Goal: Information Seeking & Learning: Learn about a topic

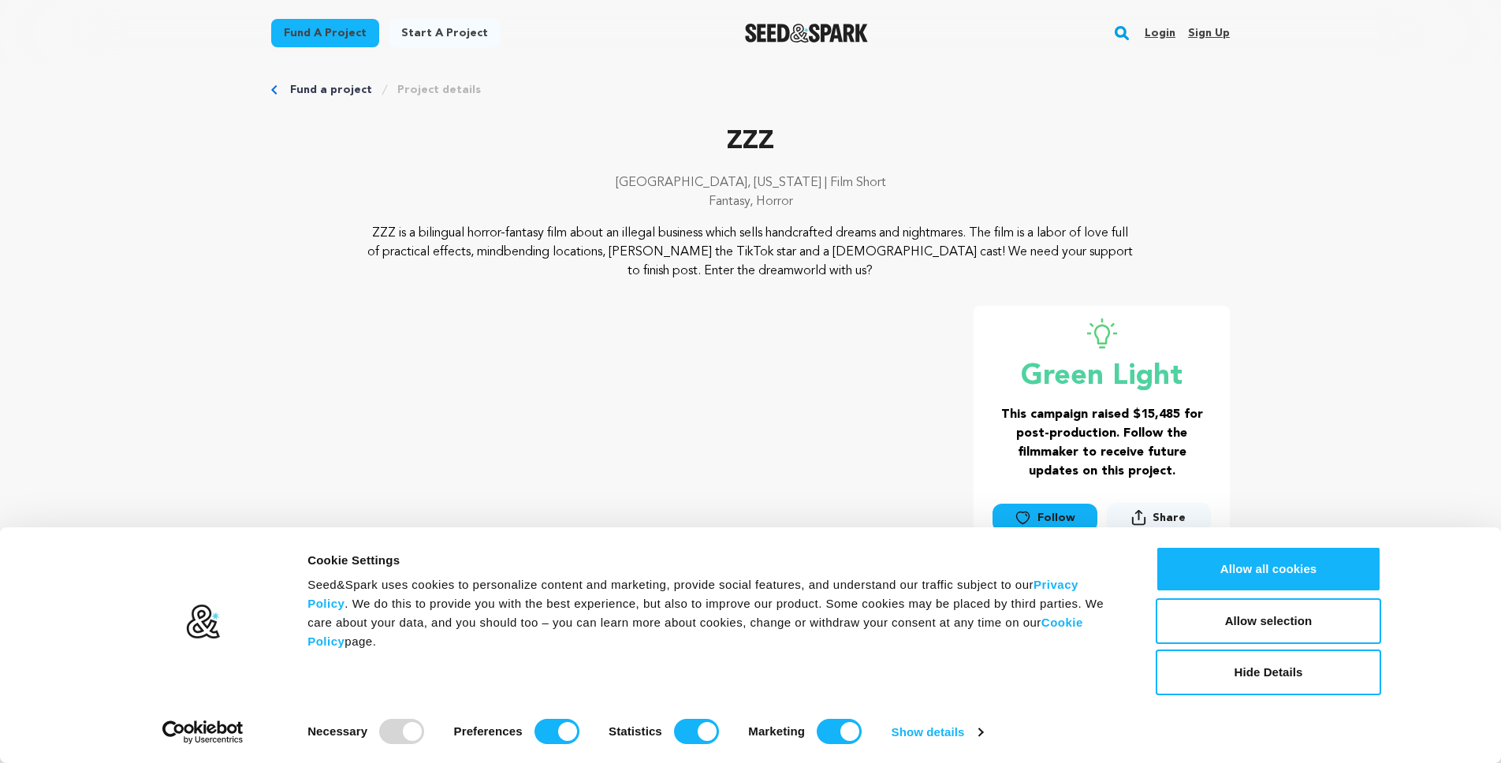
scroll to position [24, 0]
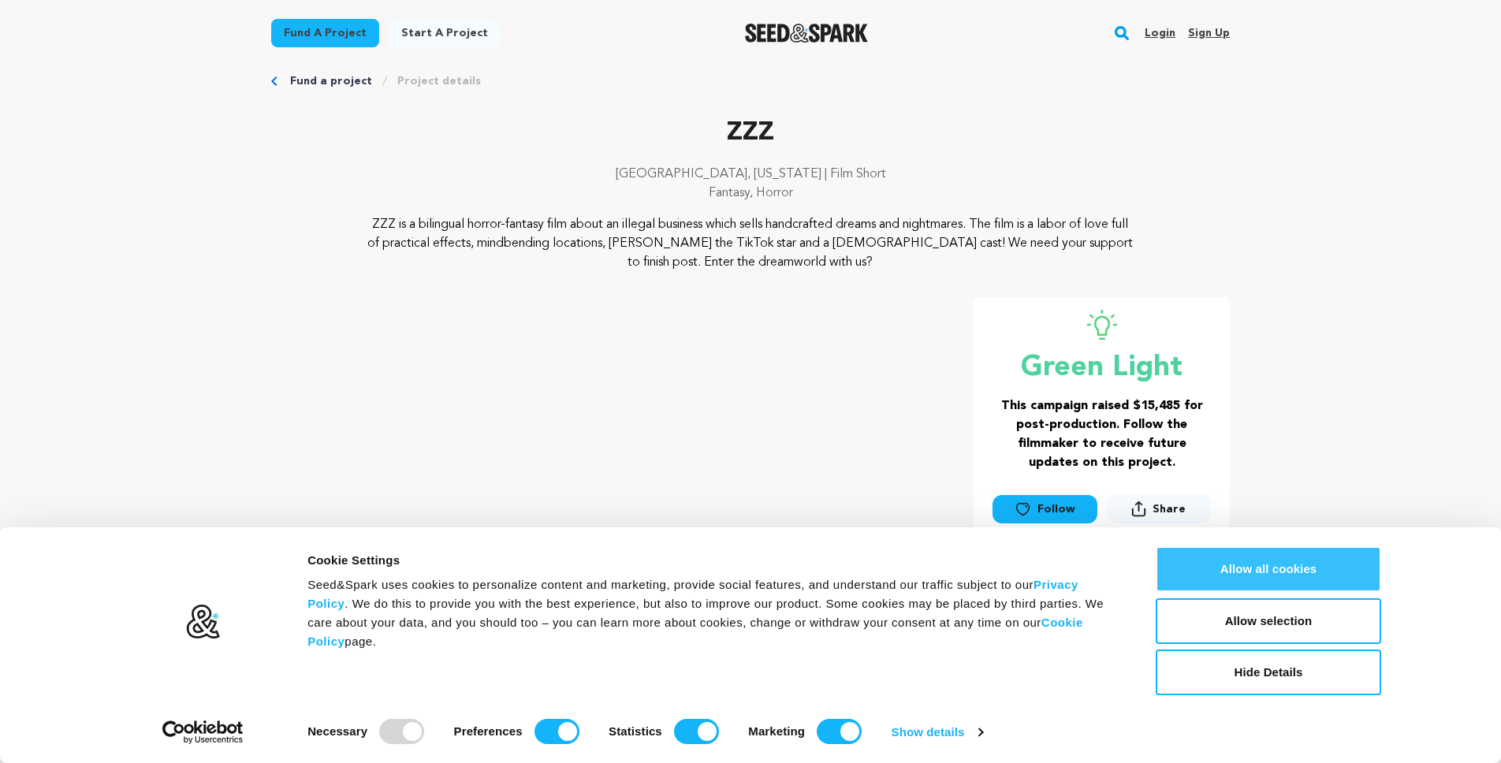
click at [1239, 572] on button "Allow all cookies" at bounding box center [1268, 569] width 225 height 46
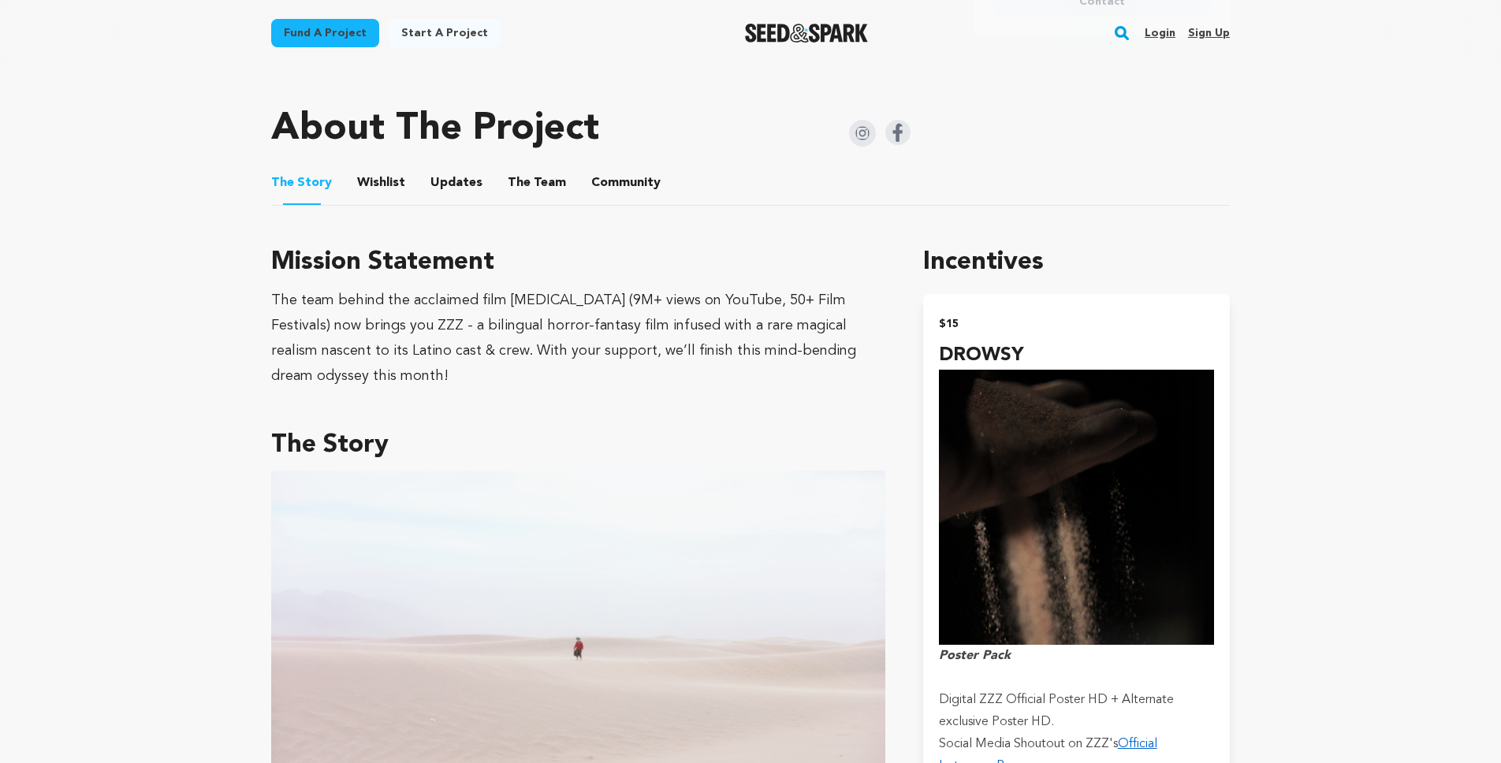
scroll to position [725, 0]
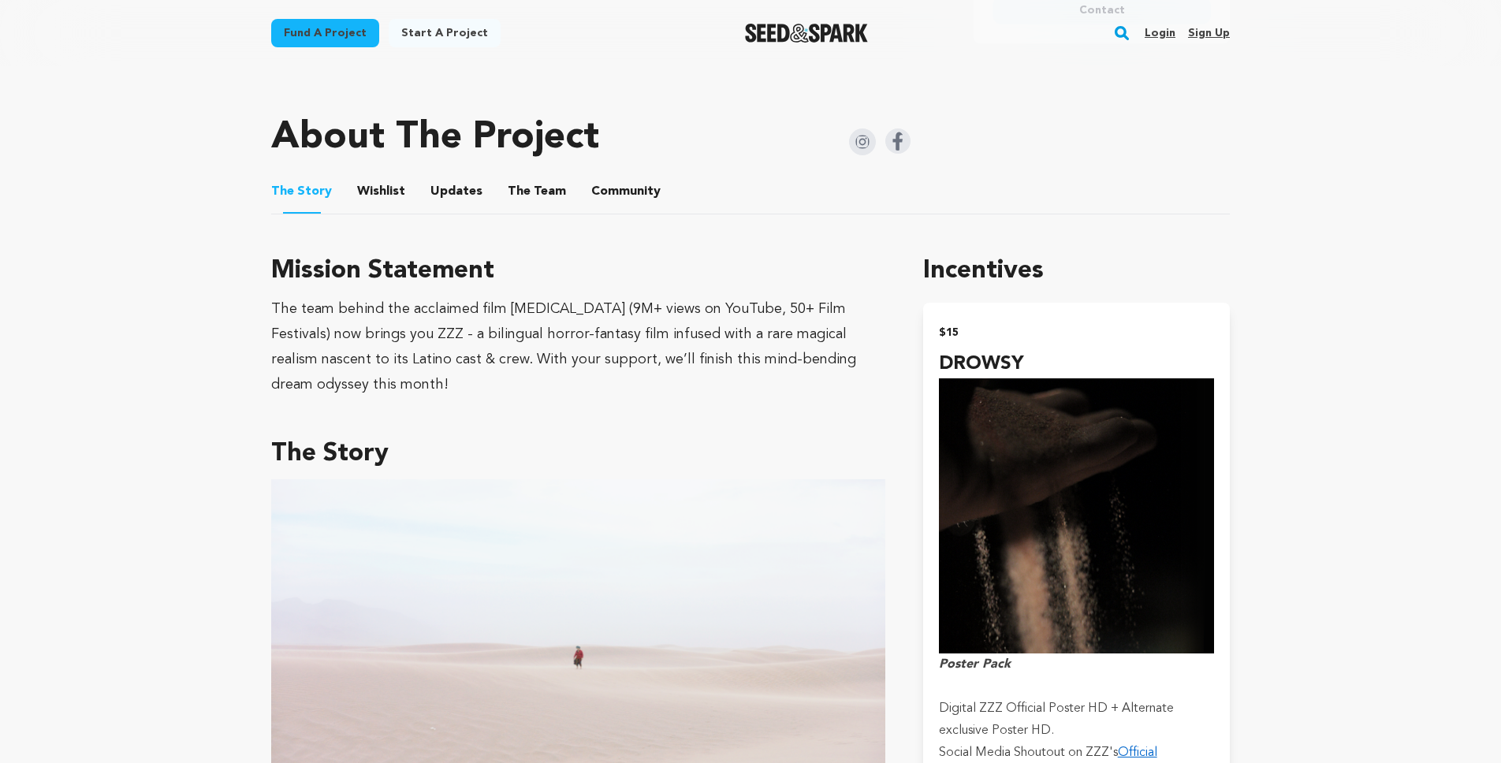
click at [452, 199] on button "Updates" at bounding box center [457, 195] width 38 height 38
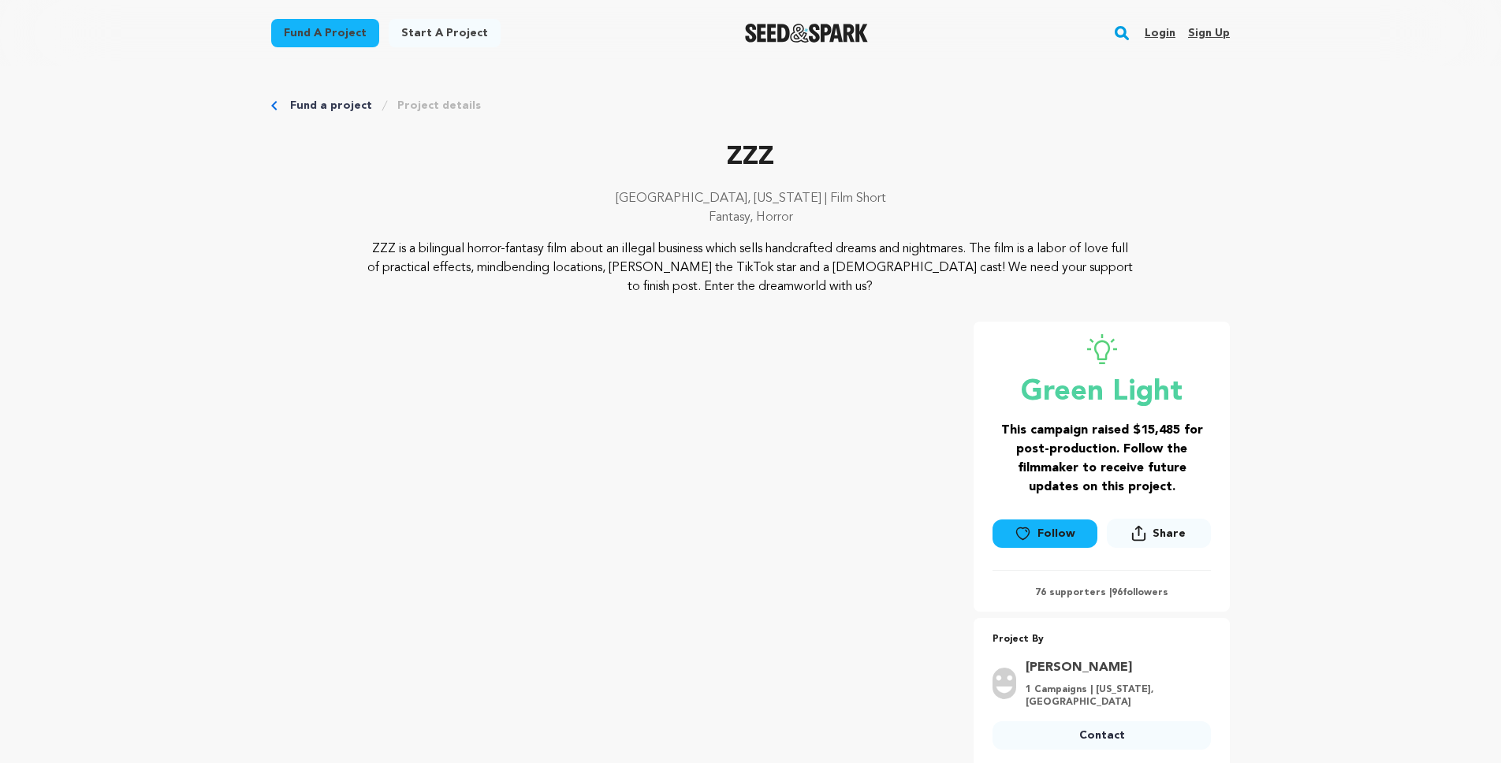
drag, startPoint x: 607, startPoint y: 238, endPoint x: 814, endPoint y: 279, distance: 211.4
click at [805, 290] on div "ZZZ [GEOGRAPHIC_DATA], [US_STATE] | Film Short Fantasy, Horror ZZZ is a bilingu…" at bounding box center [750, 218] width 959 height 158
click at [802, 262] on p "ZZZ is a bilingual horror-fantasy film about an illegal business which sells ha…" at bounding box center [750, 268] width 767 height 57
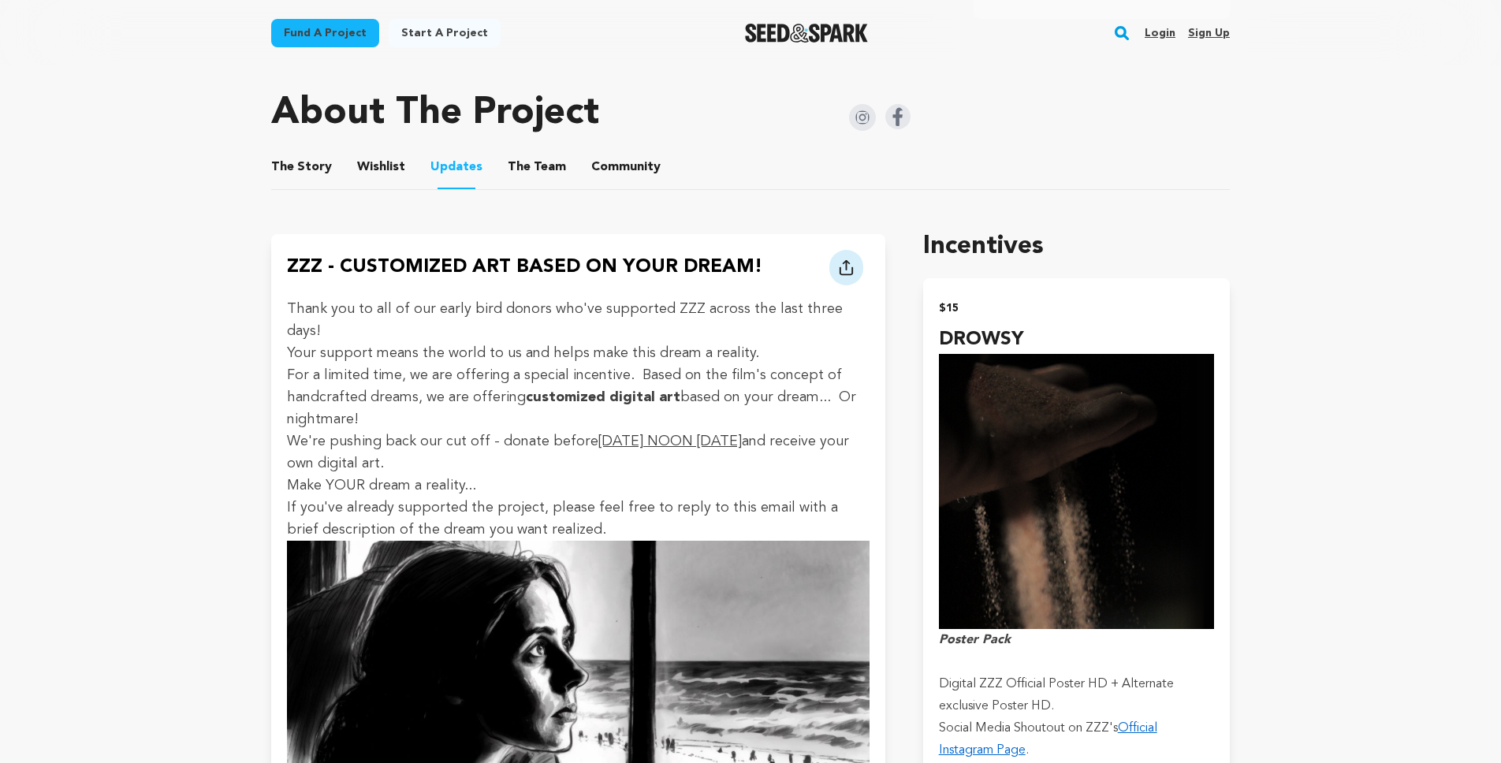
scroll to position [754, 0]
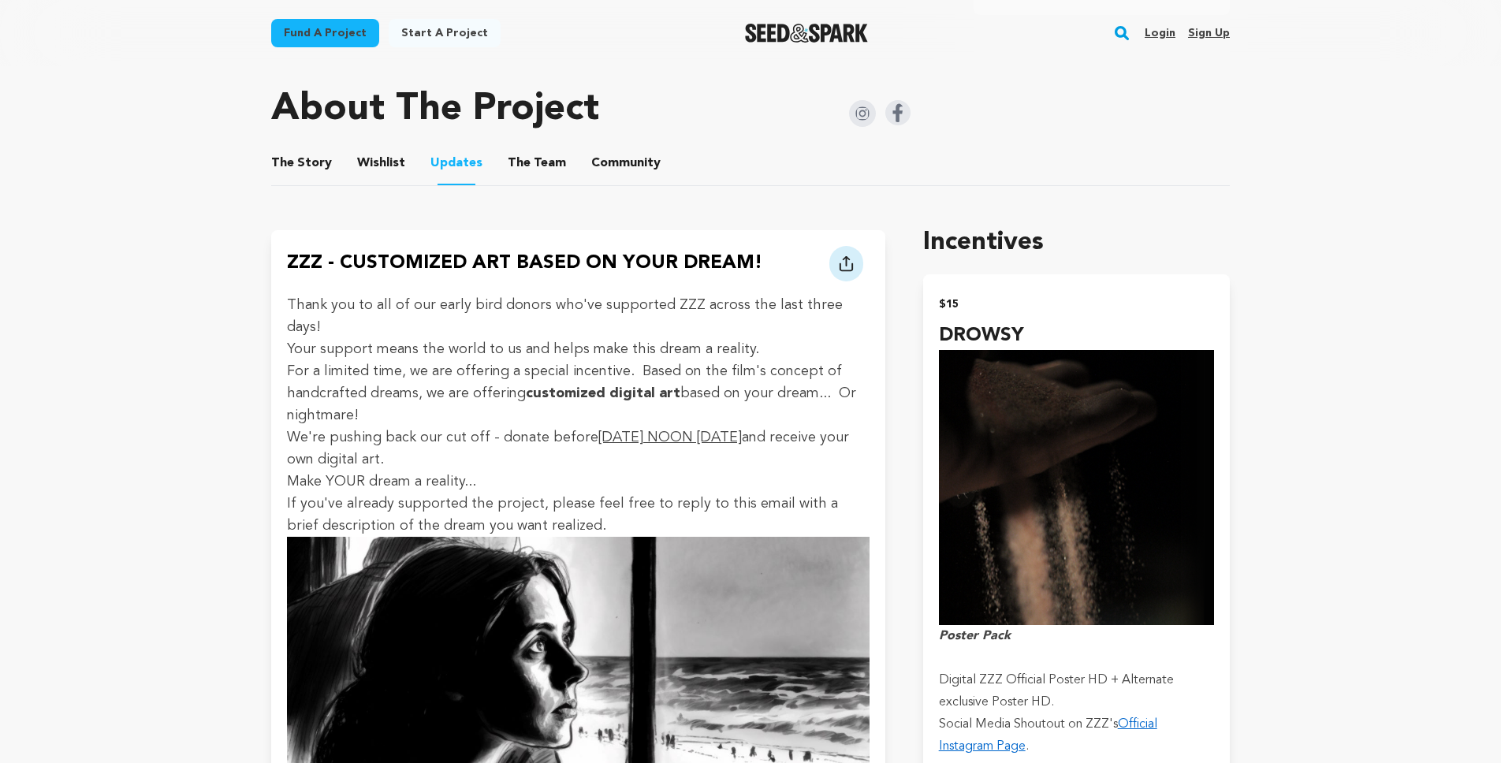
click at [546, 158] on button "The Team" at bounding box center [537, 166] width 38 height 38
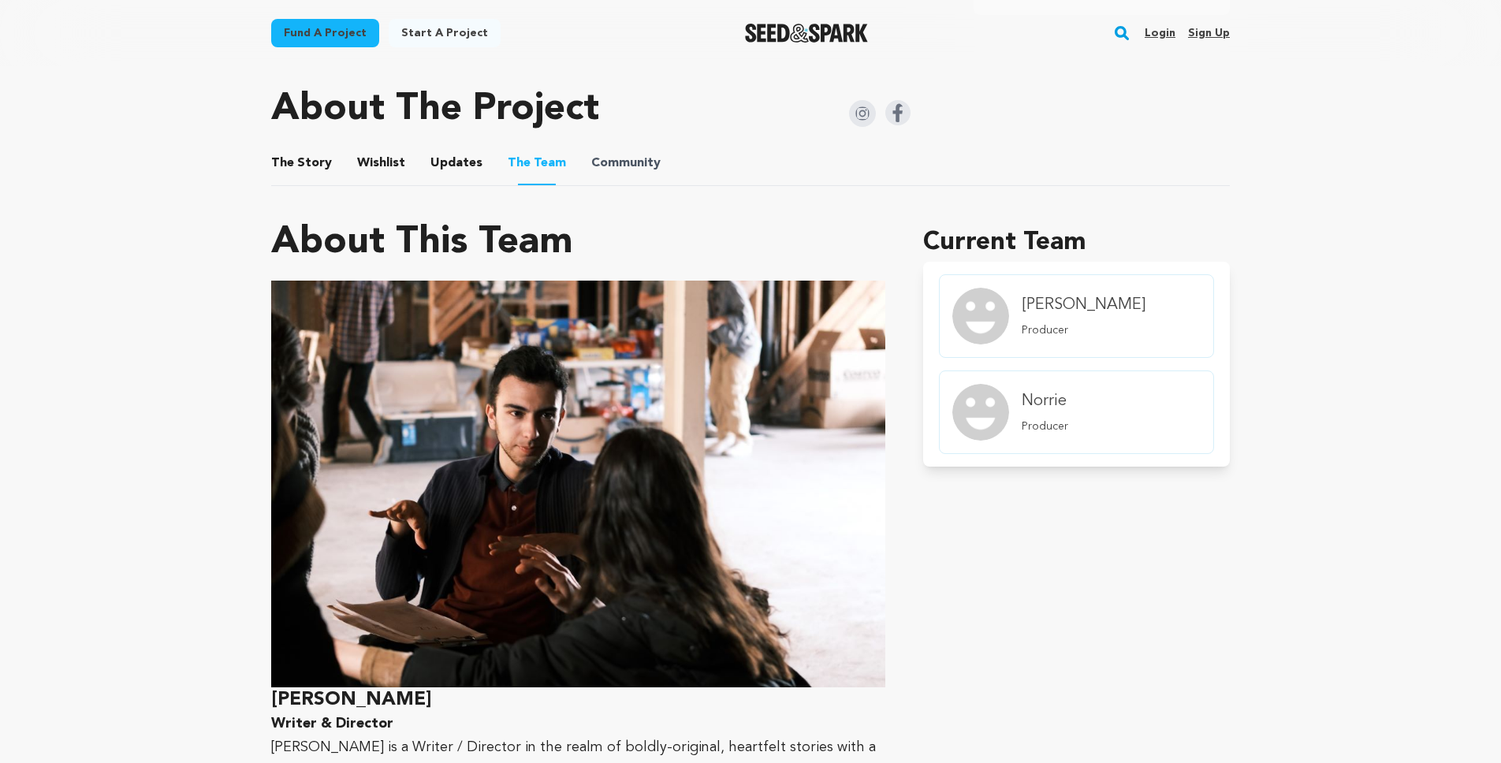
click at [637, 160] on span "Community" at bounding box center [625, 163] width 69 height 19
click at [591, 165] on span "Community" at bounding box center [625, 163] width 69 height 19
click at [618, 159] on button "Community" at bounding box center [626, 166] width 38 height 38
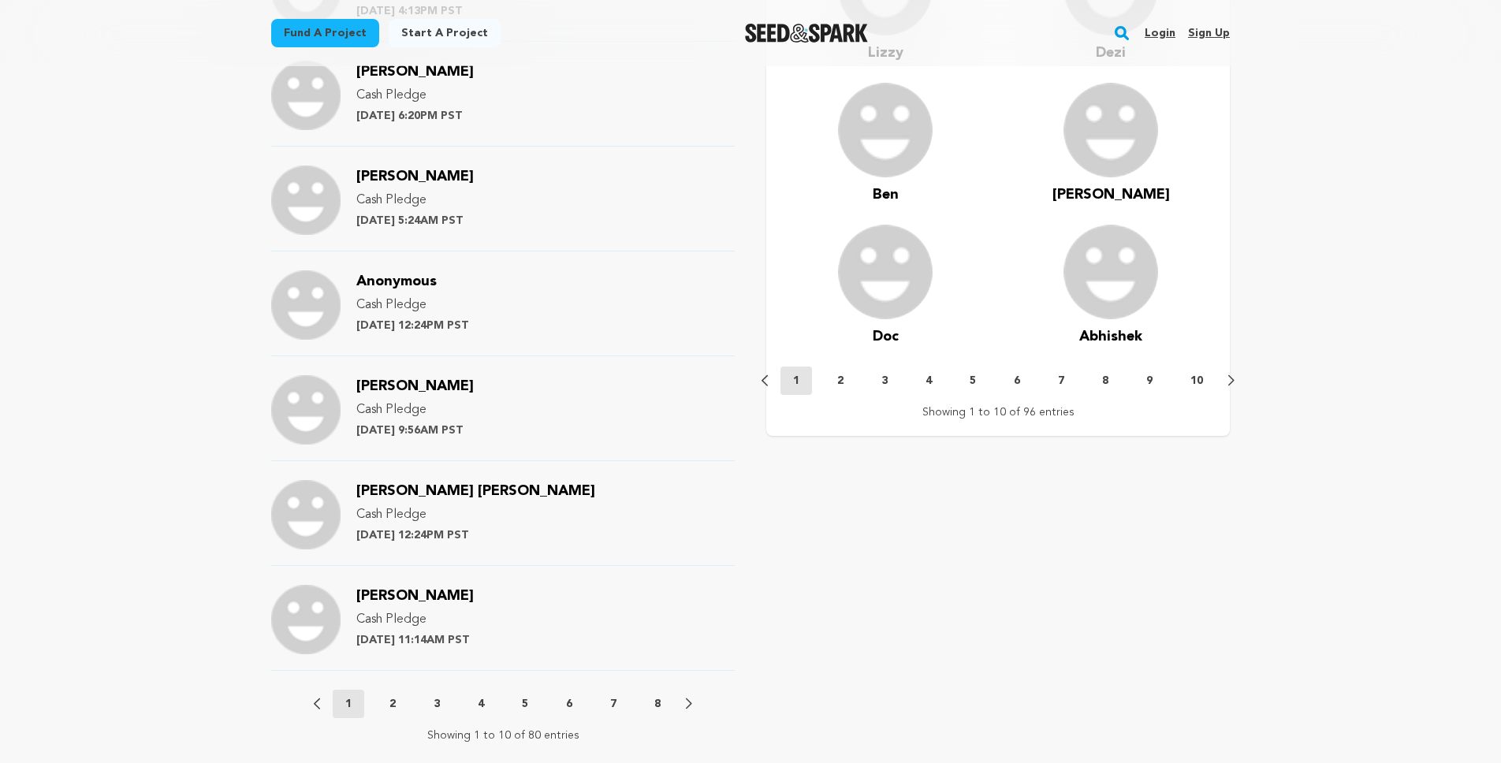
scroll to position [1828, 0]
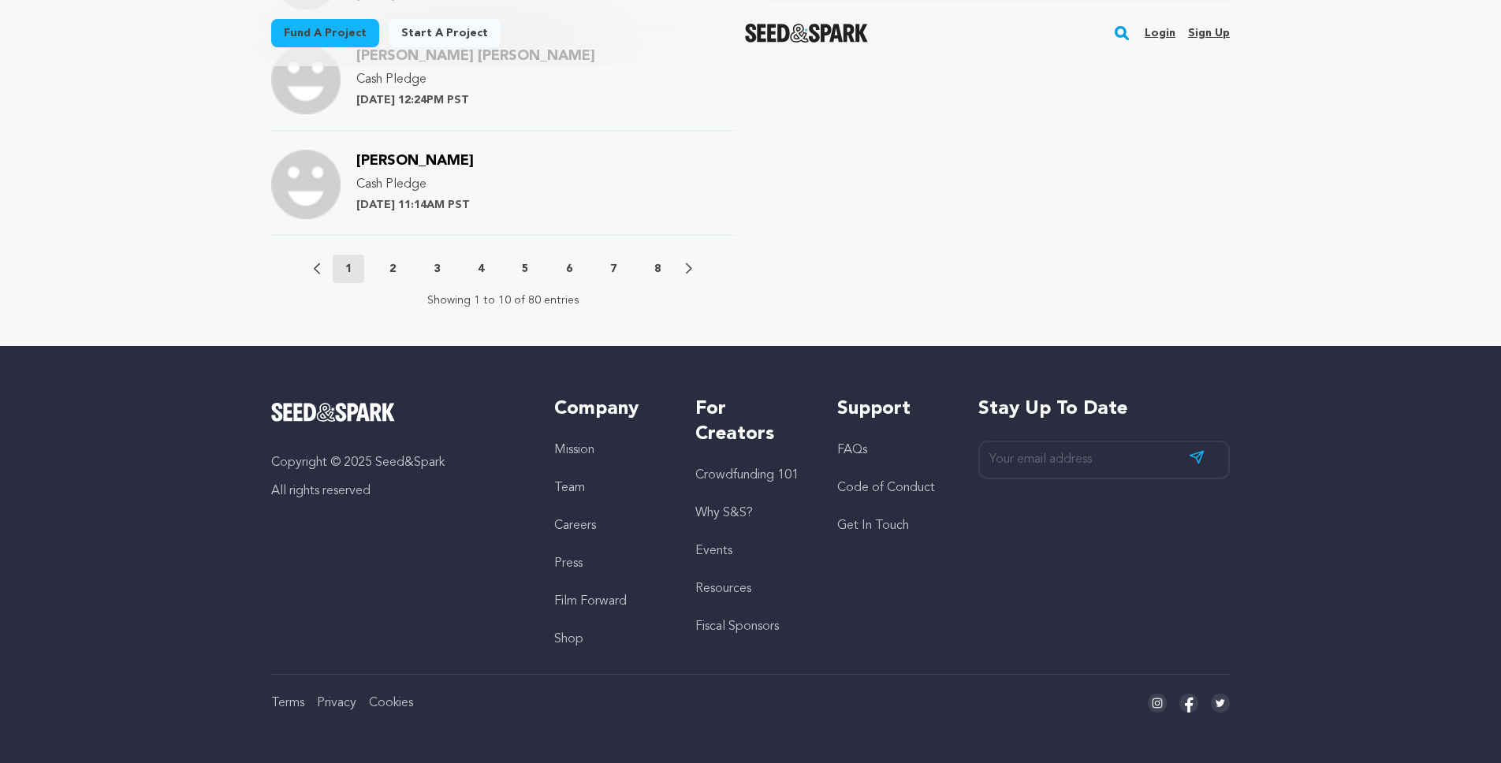
scroll to position [754, 0]
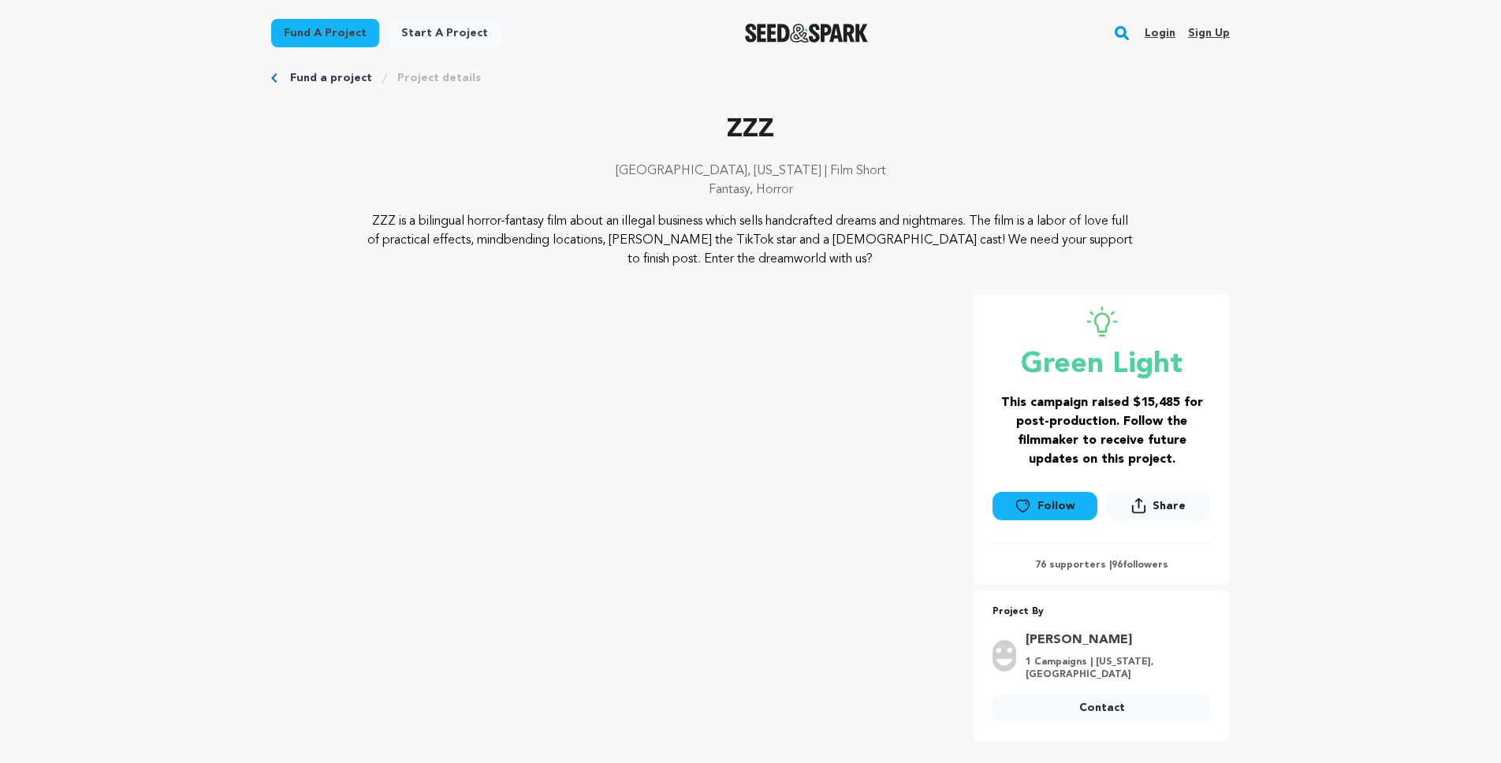
scroll to position [23, 0]
